Goal: Information Seeking & Learning: Learn about a topic

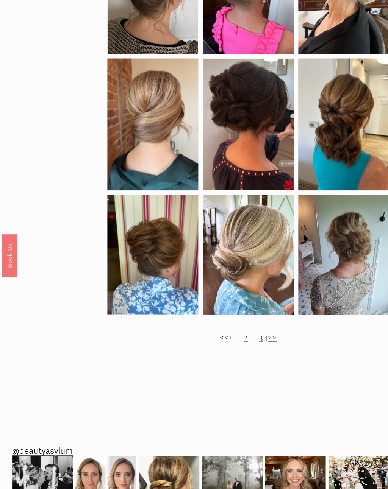
scroll to position [335, 0]
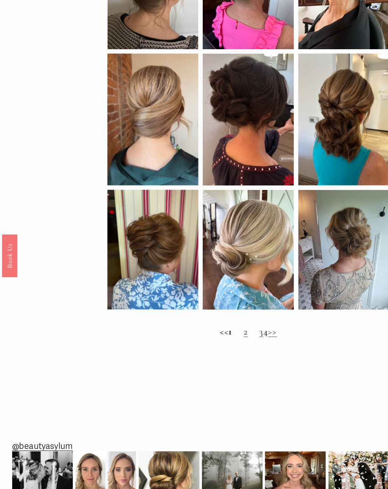
click at [267, 327] on link ">>" at bounding box center [263, 325] width 8 height 11
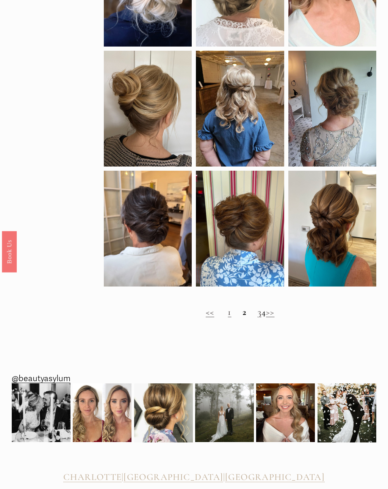
scroll to position [345, 0]
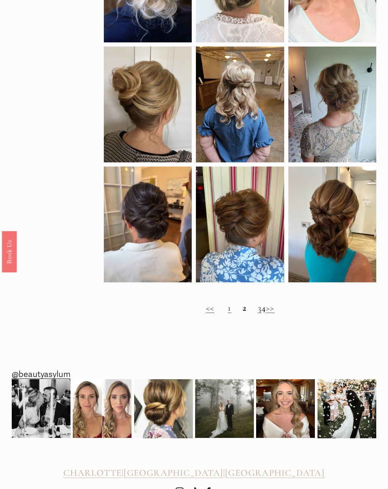
click at [274, 314] on link ">>" at bounding box center [270, 308] width 8 height 11
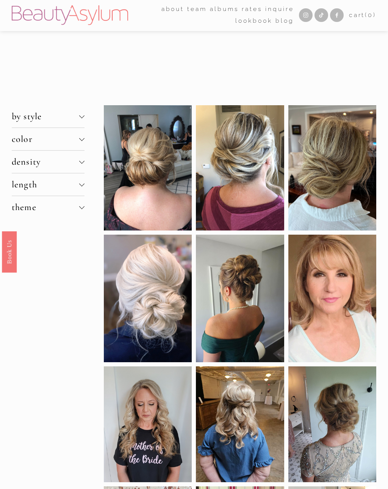
scroll to position [5, 0]
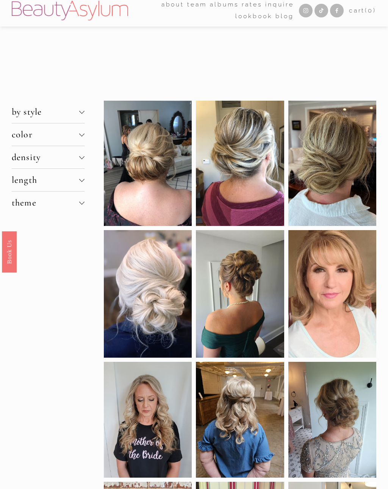
click at [162, 186] on div at bounding box center [148, 163] width 88 height 125
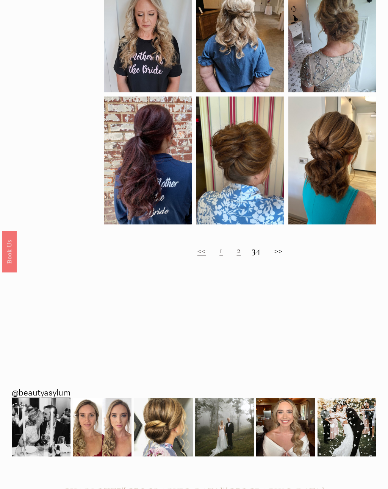
scroll to position [391, 0]
click at [261, 256] on h2 "<< 1 2 3 4 >>" at bounding box center [240, 250] width 272 height 11
click at [262, 256] on h2 "<< 1 2 3 4 >>" at bounding box center [240, 250] width 272 height 11
click at [258, 256] on h2 "<< 1 2 3 4 >>" at bounding box center [240, 250] width 272 height 11
click at [262, 256] on h2 "<< 1 2 3 4 >>" at bounding box center [240, 250] width 272 height 11
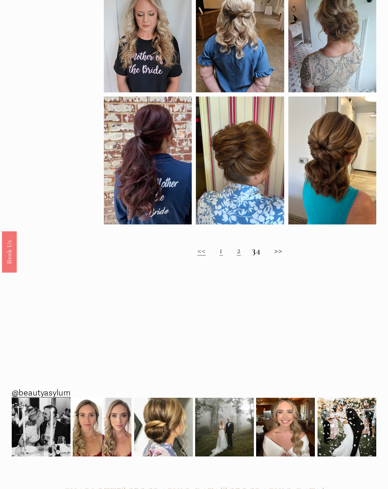
click at [264, 256] on h2 "<< 1 2 3 4 >>" at bounding box center [240, 250] width 272 height 11
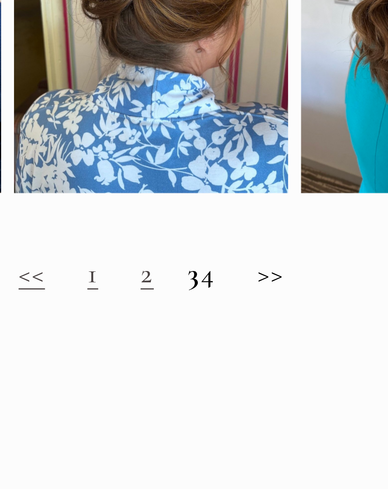
click at [104, 246] on h2 "<< 1 2 3 4 >>" at bounding box center [240, 251] width 272 height 11
click at [219, 245] on link "1" at bounding box center [220, 250] width 3 height 11
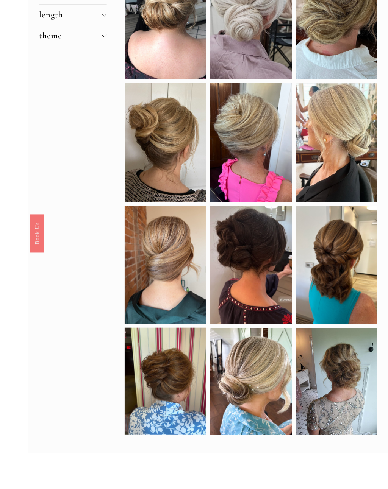
scroll to position [255, 0]
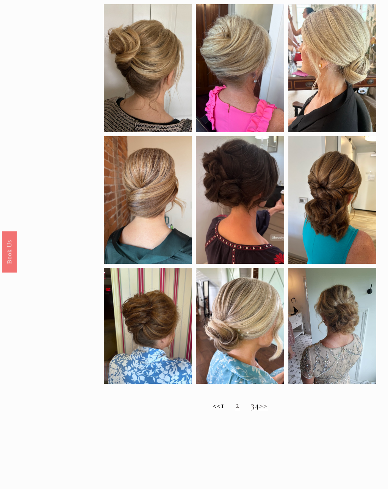
click at [235, 411] on link "2" at bounding box center [237, 405] width 4 height 11
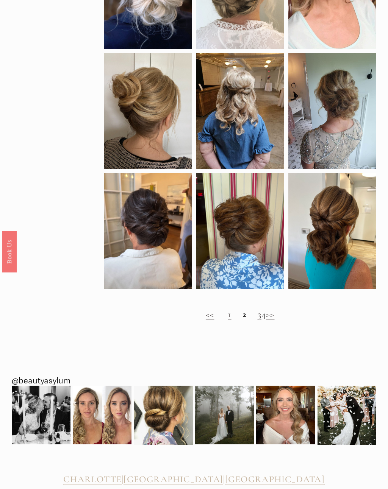
scroll to position [339, 0]
click at [258, 320] on link "3" at bounding box center [260, 314] width 4 height 11
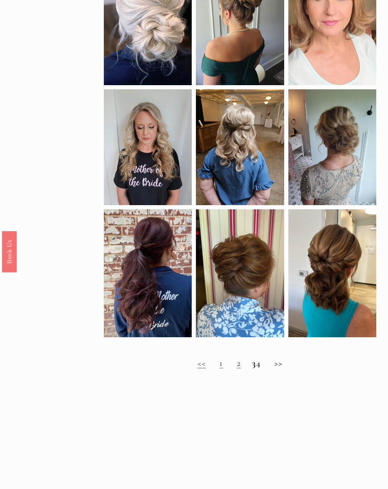
scroll to position [278, 0]
click at [262, 369] on h2 "<< 1 2 3 4 >>" at bounding box center [240, 363] width 272 height 11
click at [261, 369] on h2 "<< 1 2 3 4 >>" at bounding box center [240, 363] width 272 height 11
click at [283, 366] on h2 "<< 1 2 3 4 >>" at bounding box center [240, 363] width 272 height 11
click at [279, 366] on h2 "<< 1 2 3 4 >>" at bounding box center [240, 363] width 272 height 11
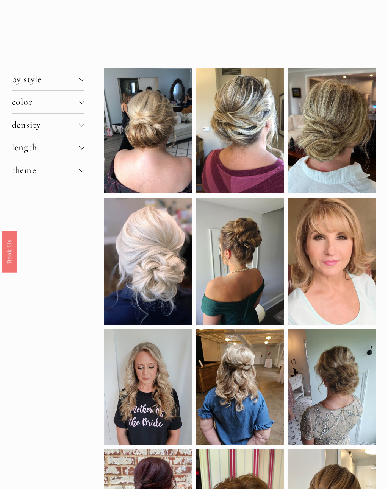
scroll to position [0, 0]
